Goal: Task Accomplishment & Management: Complete application form

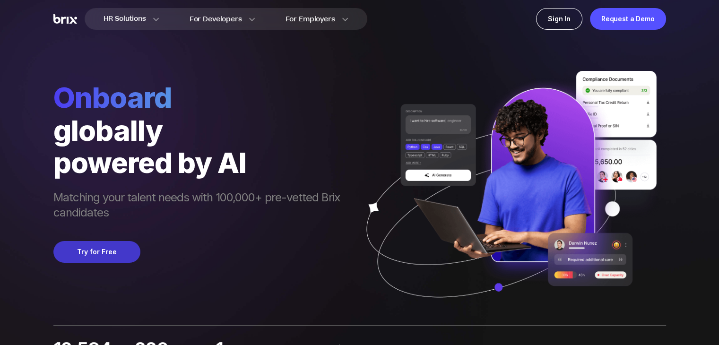
click at [111, 254] on button "Try for Free" at bounding box center [96, 252] width 87 height 22
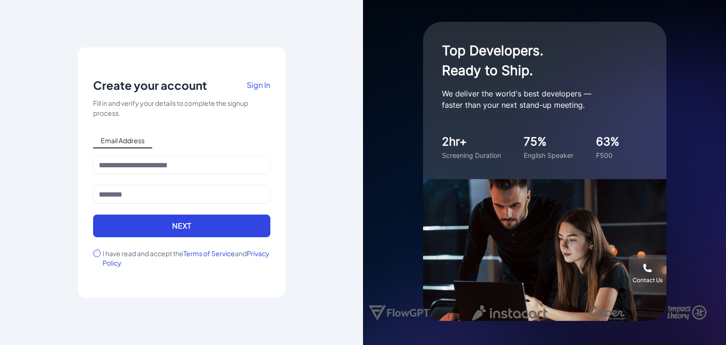
click at [144, 141] on span "Email Address" at bounding box center [122, 140] width 59 height 15
click at [174, 140] on div "Email Address" at bounding box center [181, 140] width 177 height 15
click at [144, 141] on span "Email Address" at bounding box center [122, 140] width 59 height 15
click at [160, 138] on div "Email Address" at bounding box center [181, 140] width 177 height 15
click at [144, 143] on span "Email Address" at bounding box center [122, 140] width 59 height 15
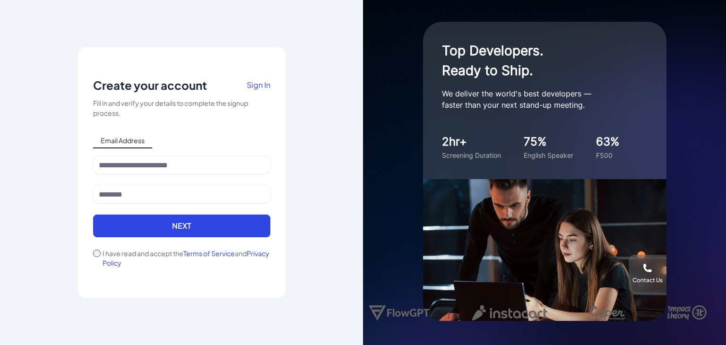
click at [309, 139] on div "Notice To proceed, please agree to the Terms of Service and Privary Policy . Ca…" at bounding box center [181, 172] width 363 height 345
click at [183, 168] on input at bounding box center [181, 165] width 177 height 18
click at [183, 167] on input at bounding box center [181, 165] width 177 height 18
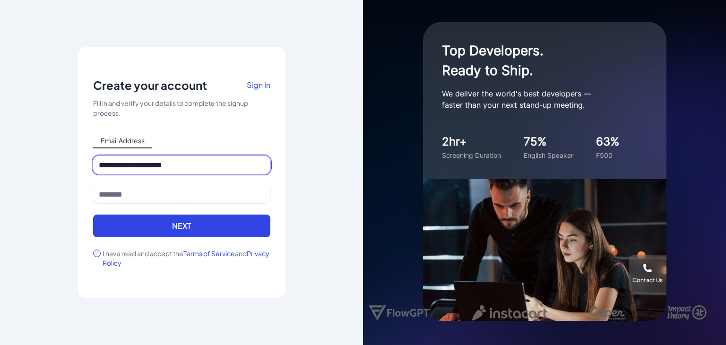
type input "**********"
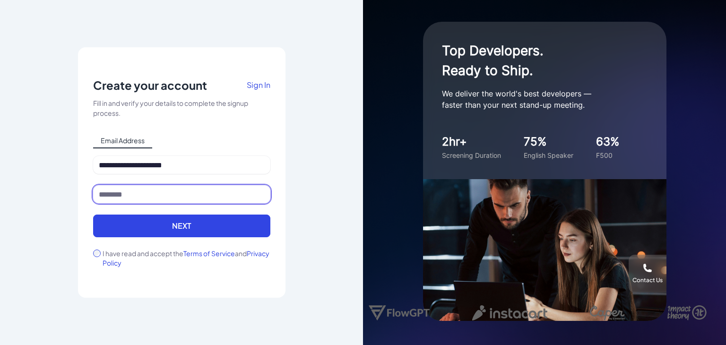
click at [193, 196] on input at bounding box center [181, 194] width 177 height 18
type input "**********"
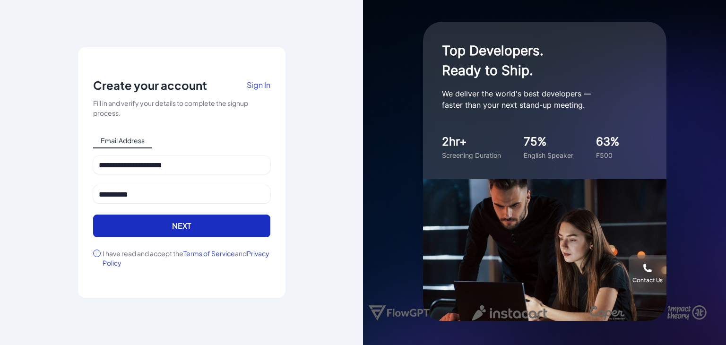
click at [147, 227] on button "Next" at bounding box center [181, 226] width 177 height 23
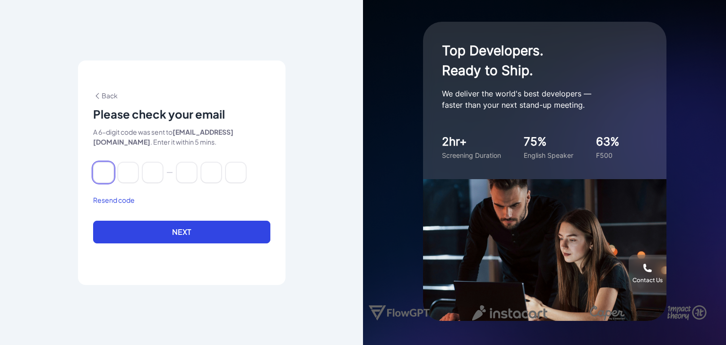
click at [105, 180] on input at bounding box center [103, 172] width 21 height 21
type input "*"
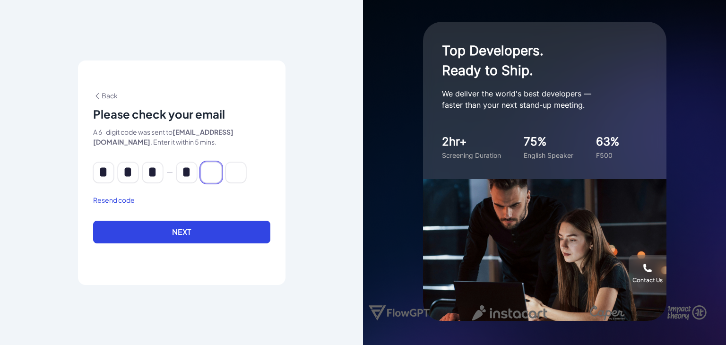
type input "*"
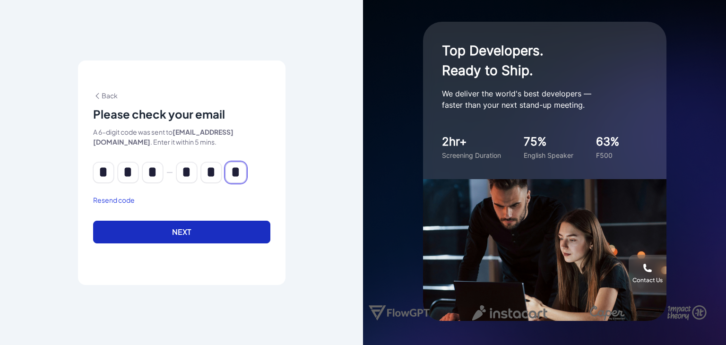
type input "*"
click at [145, 238] on button "Next" at bounding box center [181, 232] width 177 height 23
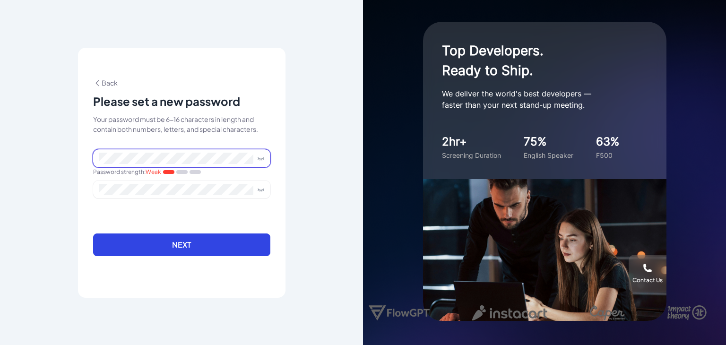
click at [259, 158] on icon at bounding box center [261, 157] width 6 height 1
click at [59, 154] on div "**********" at bounding box center [181, 172] width 363 height 345
click at [154, 212] on form "Password strength : Strong Next" at bounding box center [181, 208] width 177 height 118
click at [165, 248] on button "Next" at bounding box center [181, 244] width 177 height 23
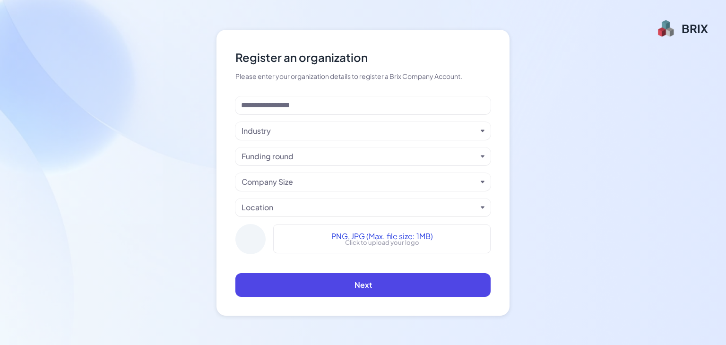
click at [405, 129] on div "Industry" at bounding box center [358, 130] width 235 height 11
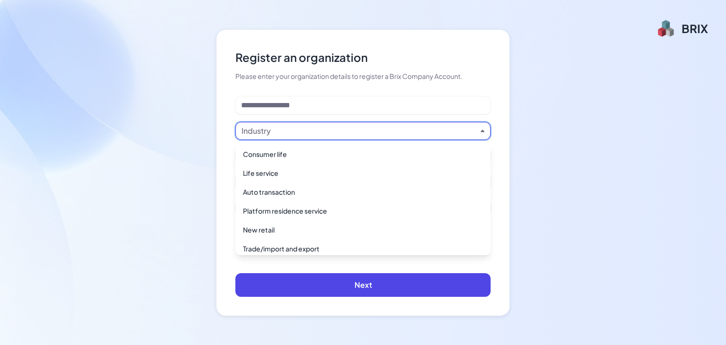
scroll to position [331, 0]
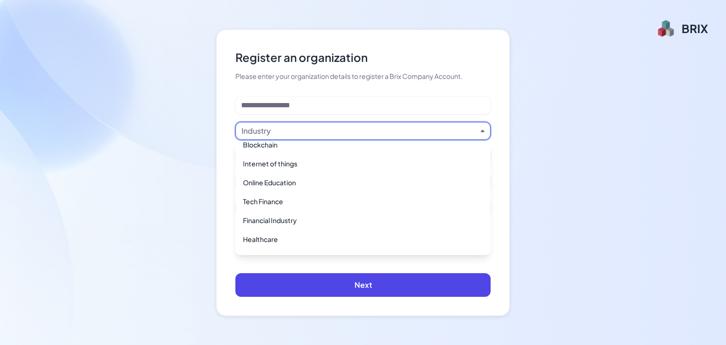
click at [306, 129] on div "Industry" at bounding box center [358, 130] width 235 height 11
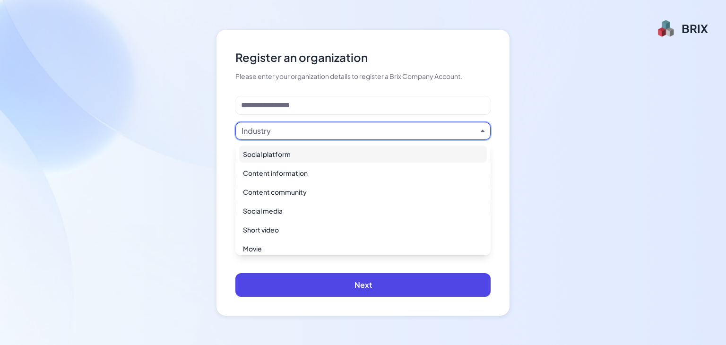
click at [306, 129] on div "Industry" at bounding box center [358, 130] width 235 height 11
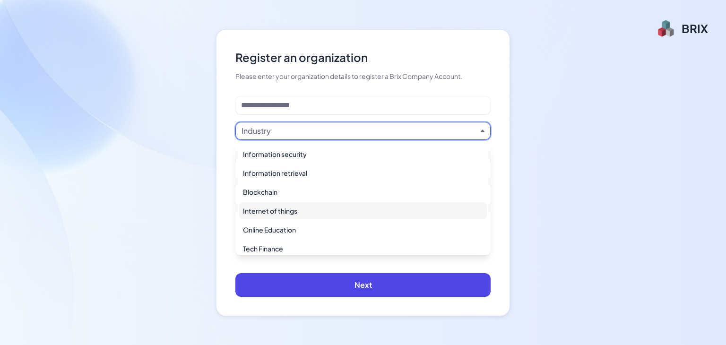
click at [324, 220] on li "Online Education" at bounding box center [362, 229] width 255 height 19
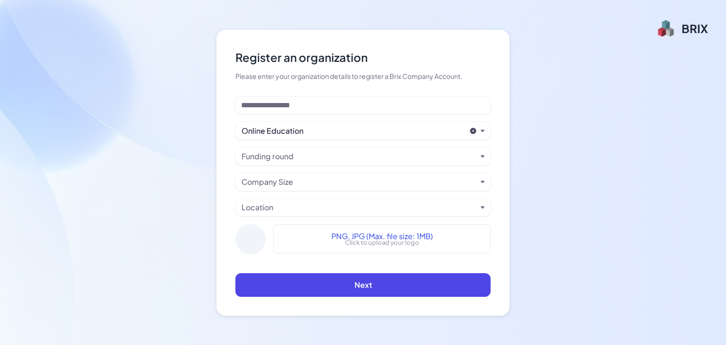
click at [484, 159] on div "Funding round" at bounding box center [362, 156] width 255 height 18
click at [482, 155] on icon "button" at bounding box center [483, 157] width 4 height 4
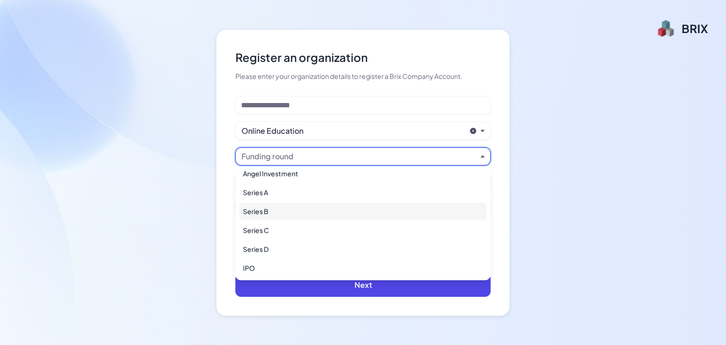
scroll to position [0, 0]
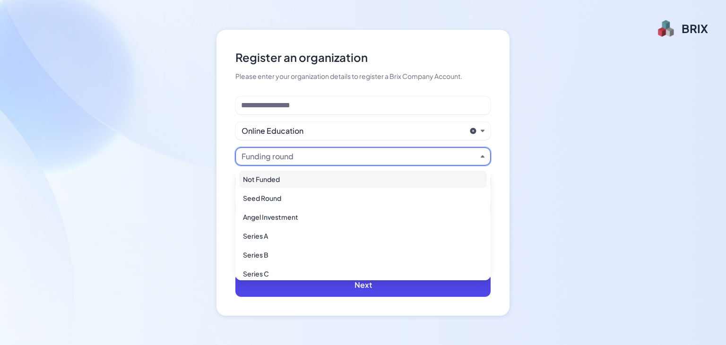
click at [454, 171] on div "Not Funded" at bounding box center [363, 179] width 248 height 17
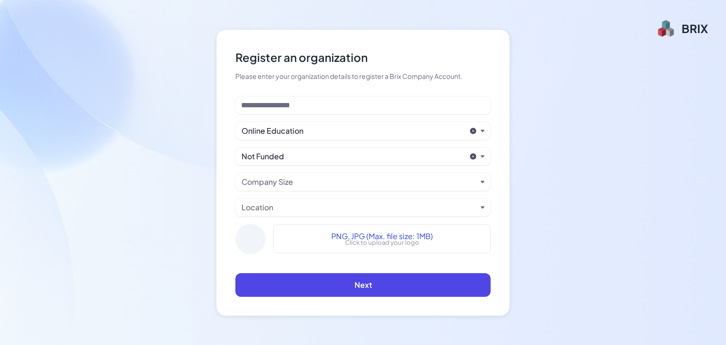
click at [490, 182] on div "Company Size" at bounding box center [362, 182] width 255 height 18
click at [483, 181] on icon "button" at bounding box center [483, 182] width 4 height 2
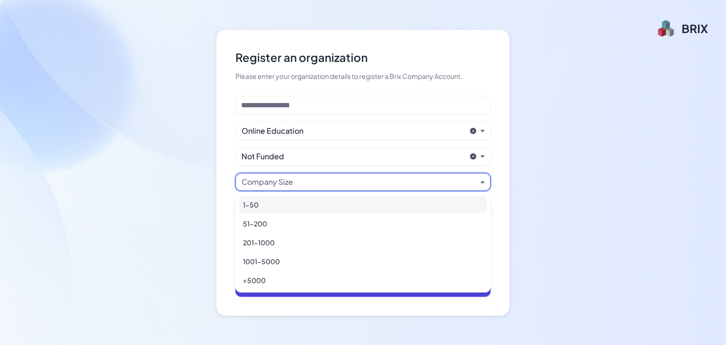
click at [474, 201] on div "1-50" at bounding box center [363, 204] width 248 height 17
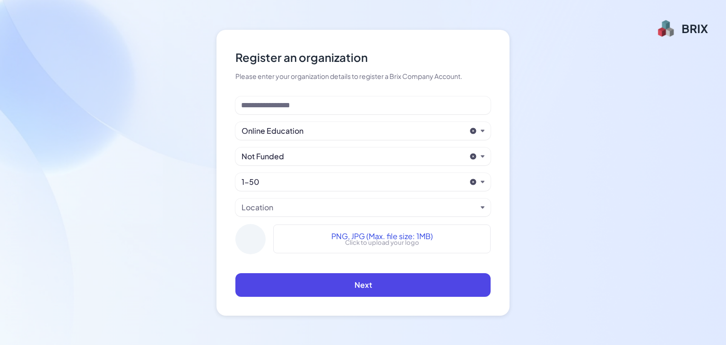
click at [482, 208] on div "Location" at bounding box center [362, 207] width 255 height 18
click at [484, 207] on icon "button" at bounding box center [483, 207] width 4 height 2
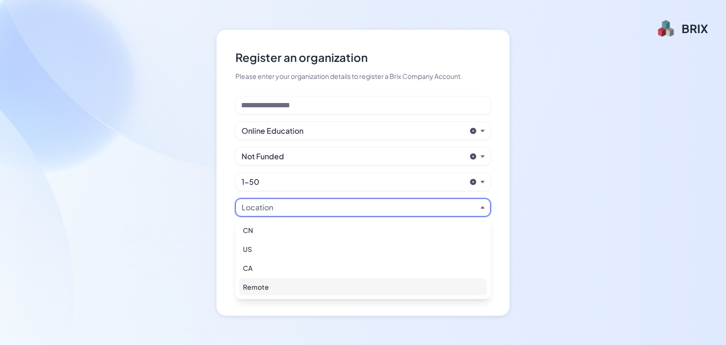
click at [277, 281] on div "Remote" at bounding box center [363, 286] width 248 height 17
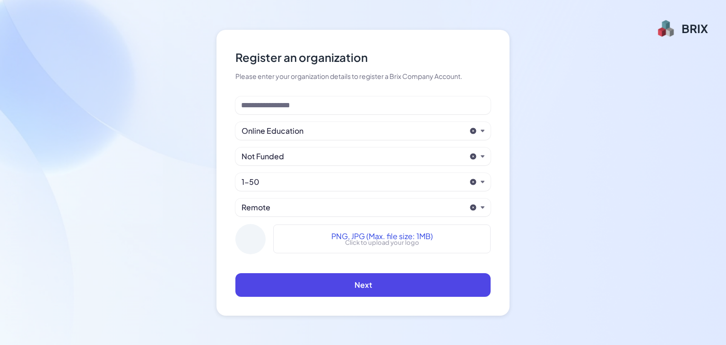
click at [247, 233] on div at bounding box center [250, 239] width 30 height 30
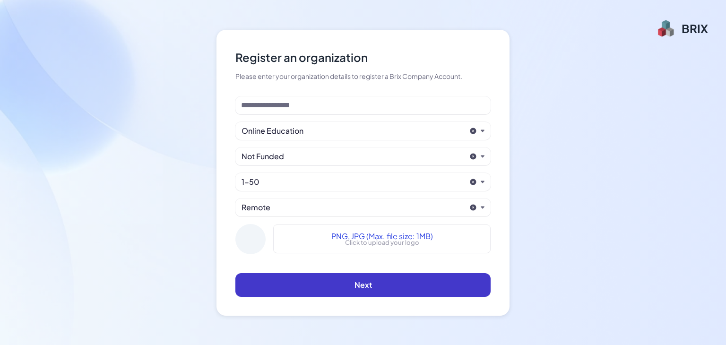
click at [383, 286] on button "Next" at bounding box center [362, 285] width 255 height 24
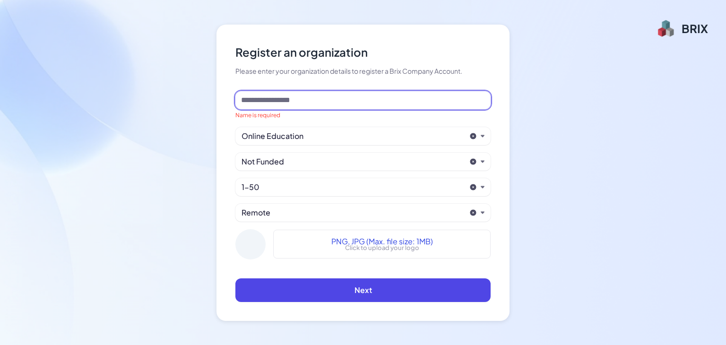
click at [365, 101] on input at bounding box center [362, 100] width 255 height 18
click at [310, 106] on input at bounding box center [362, 100] width 255 height 18
click at [312, 105] on input "******" at bounding box center [362, 100] width 255 height 18
drag, startPoint x: 289, startPoint y: 103, endPoint x: 170, endPoint y: 96, distance: 119.3
click at [169, 97] on div "Register an organization Please enter your organization details to register a B…" at bounding box center [363, 172] width 726 height 345
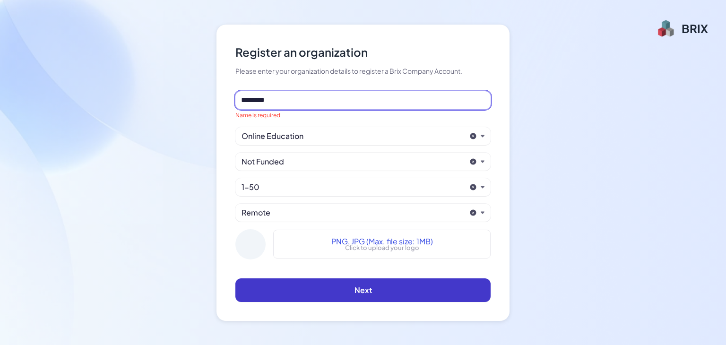
type input "********"
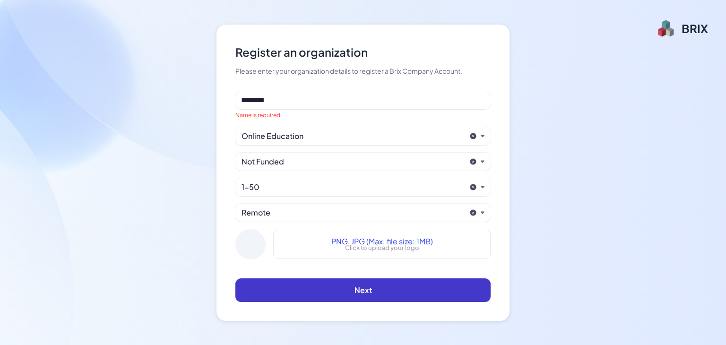
click at [386, 283] on button "Next" at bounding box center [362, 290] width 255 height 24
